Goal: Navigation & Orientation: Find specific page/section

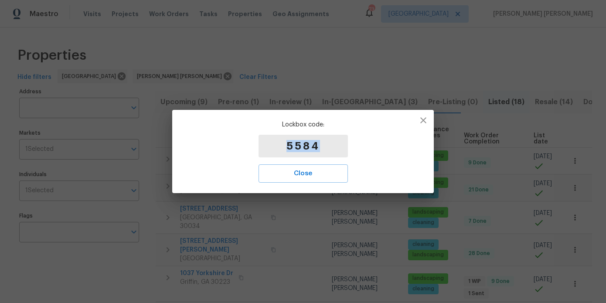
scroll to position [549, 0]
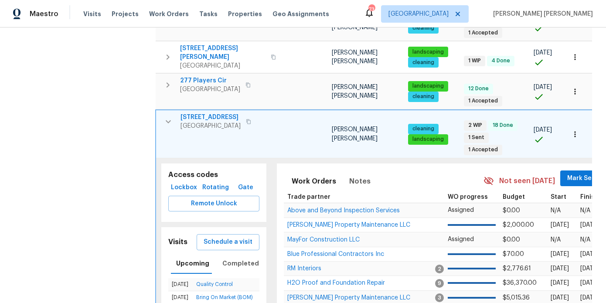
click at [169, 116] on icon "button" at bounding box center [168, 121] width 10 height 10
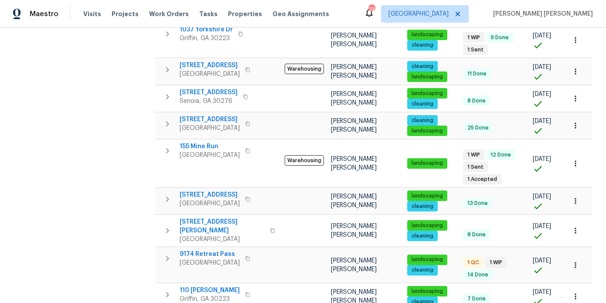
scroll to position [0, 0]
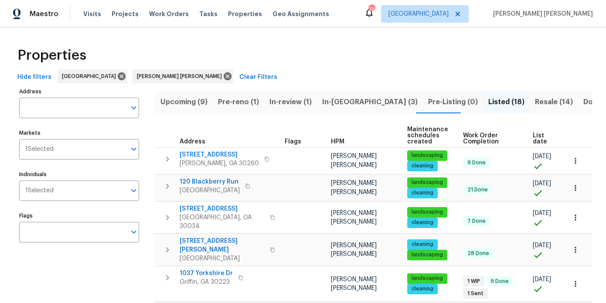
click at [340, 102] on span "In-reno (3)" at bounding box center [369, 102] width 95 height 12
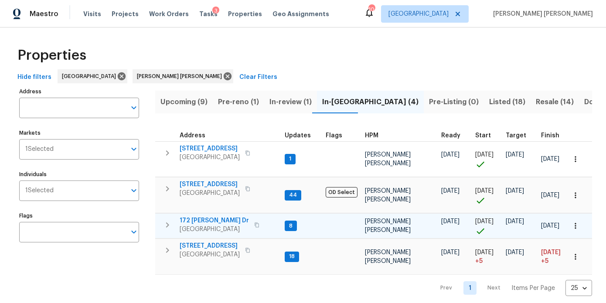
click at [206, 220] on span "172 Stokes Dr" at bounding box center [214, 220] width 69 height 9
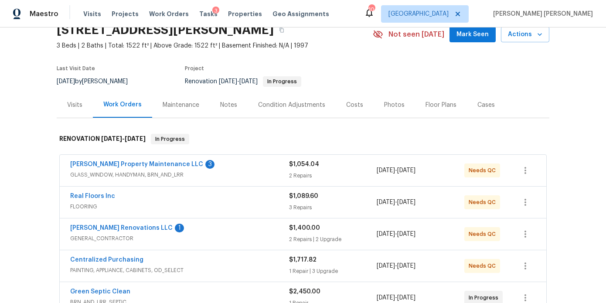
scroll to position [48, 0]
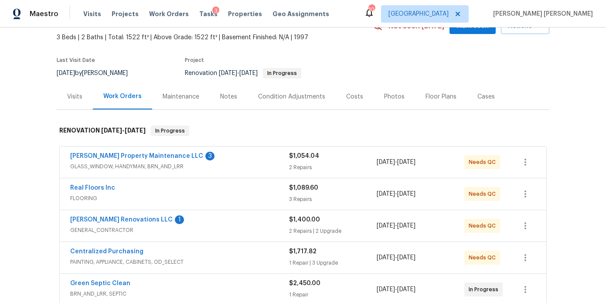
click at [363, 102] on div "Costs" at bounding box center [355, 97] width 38 height 26
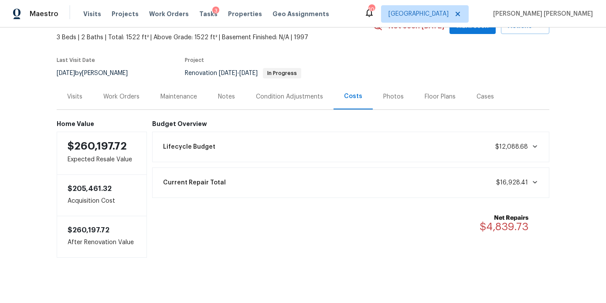
scroll to position [56, 0]
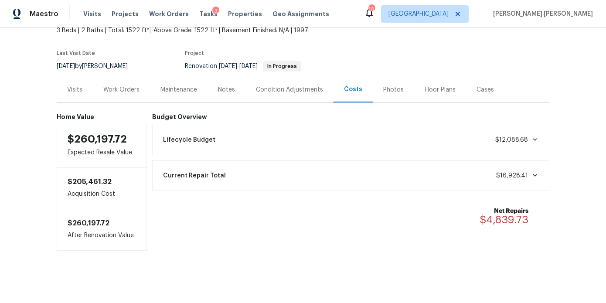
click at [124, 92] on div "Work Orders" at bounding box center [121, 89] width 36 height 9
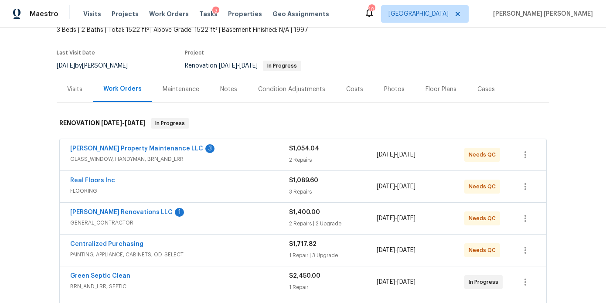
scroll to position [95, 0]
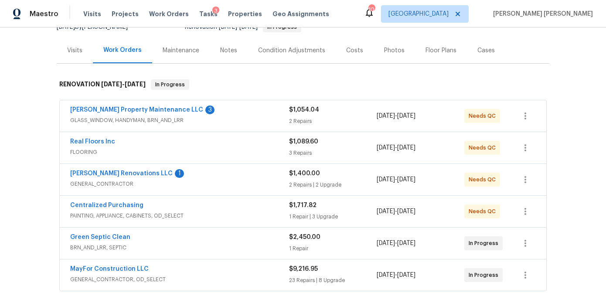
click at [359, 52] on div "Costs" at bounding box center [355, 50] width 38 height 26
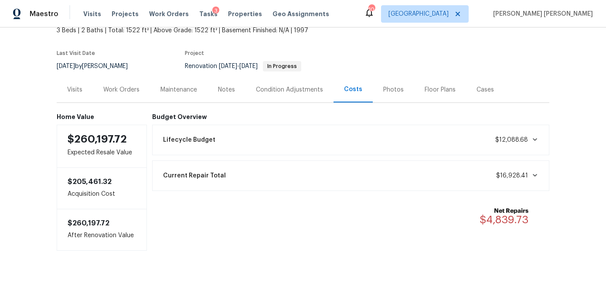
click at [127, 88] on div "Work Orders" at bounding box center [121, 89] width 36 height 9
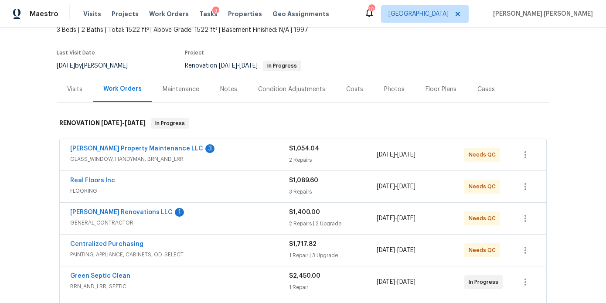
scroll to position [95, 0]
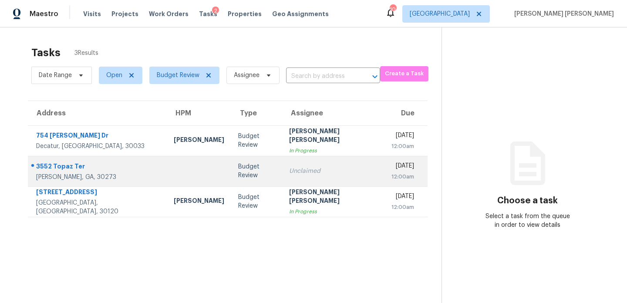
scroll to position [5, 0]
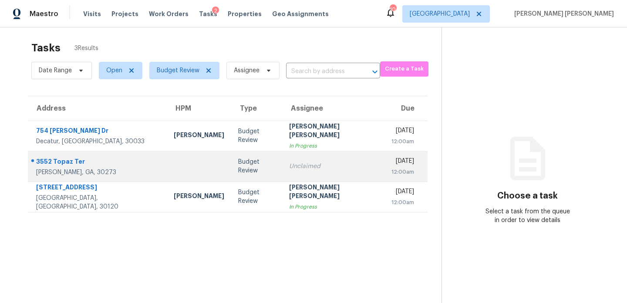
click at [167, 156] on td at bounding box center [199, 166] width 64 height 31
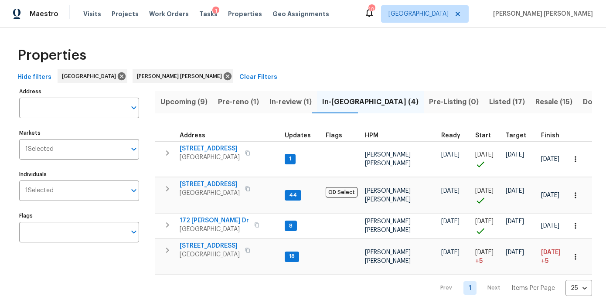
click at [220, 102] on span "Pre-reno (1)" at bounding box center [238, 102] width 41 height 12
